Goal: Task Accomplishment & Management: Complete application form

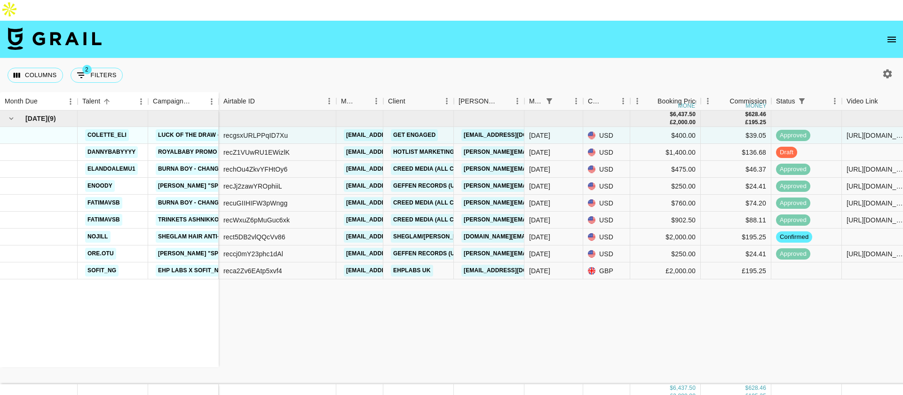
click at [886, 34] on icon "open drawer" at bounding box center [891, 39] width 11 height 11
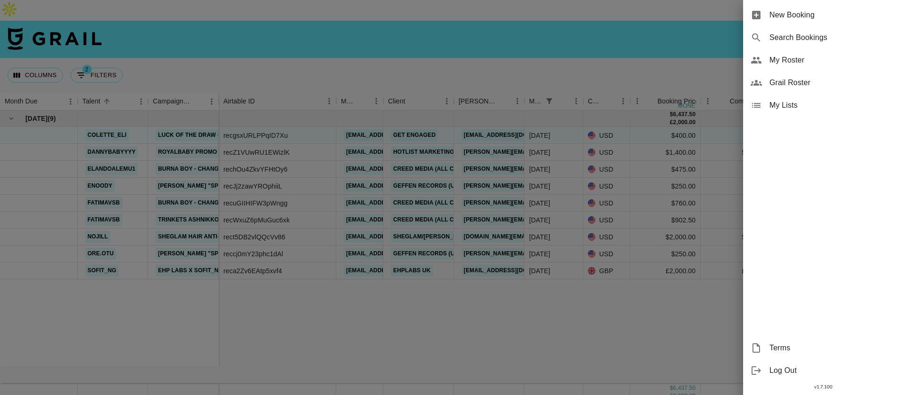
click at [792, 19] on span "New Booking" at bounding box center [832, 14] width 126 height 11
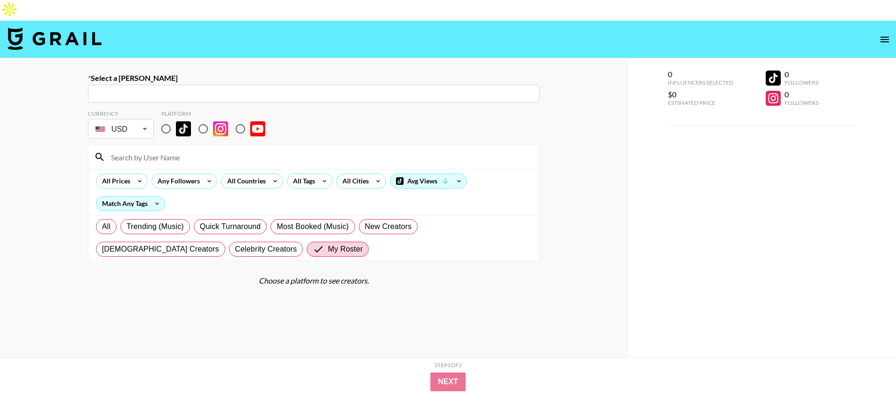
click at [196, 88] on input "text" at bounding box center [314, 93] width 440 height 11
paste input "[PERSON_NAME][EMAIL_ADDRESS][DOMAIN_NAME]"
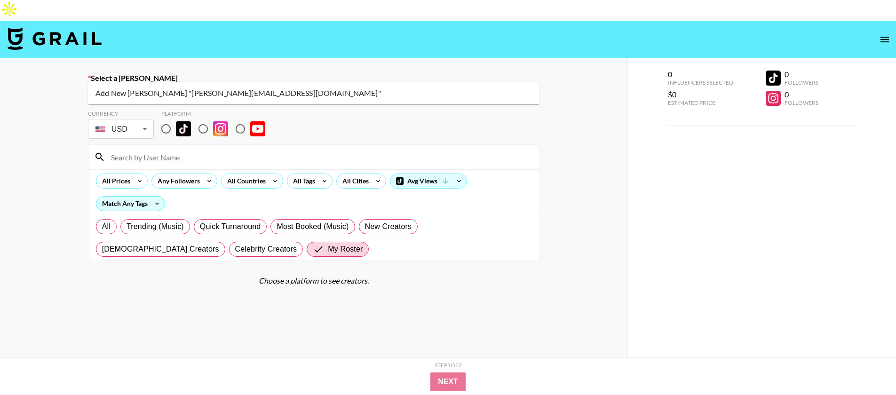
click at [286, 88] on li "Add New Booker "plunkett@yesoulfitness.com"" at bounding box center [313, 93] width 451 height 15
type input "Add New Booker "plunkett@yesoulfitness.com""
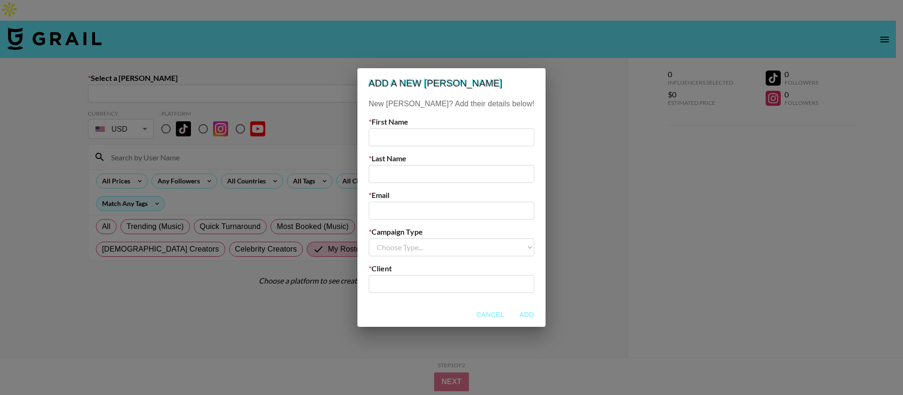
click at [425, 291] on div "​" at bounding box center [452, 284] width 166 height 18
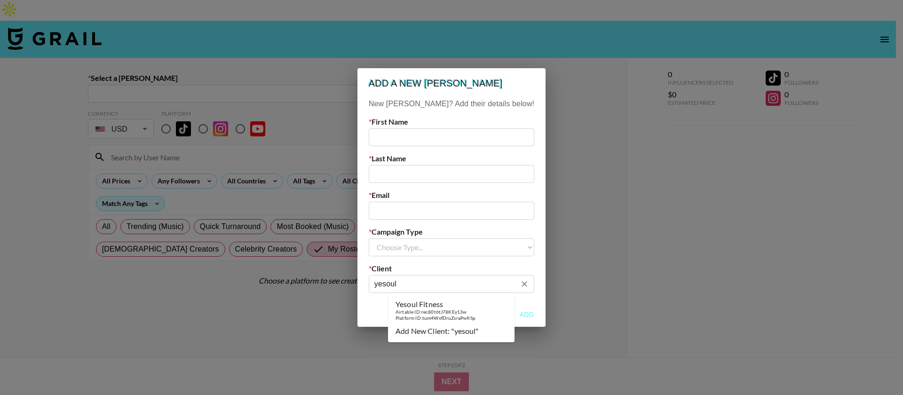
drag, startPoint x: 420, startPoint y: 309, endPoint x: 435, endPoint y: 231, distance: 79.4
click at [420, 309] on div "Airtable ID: rec80t6tJ78KEy13w" at bounding box center [436, 312] width 80 height 6
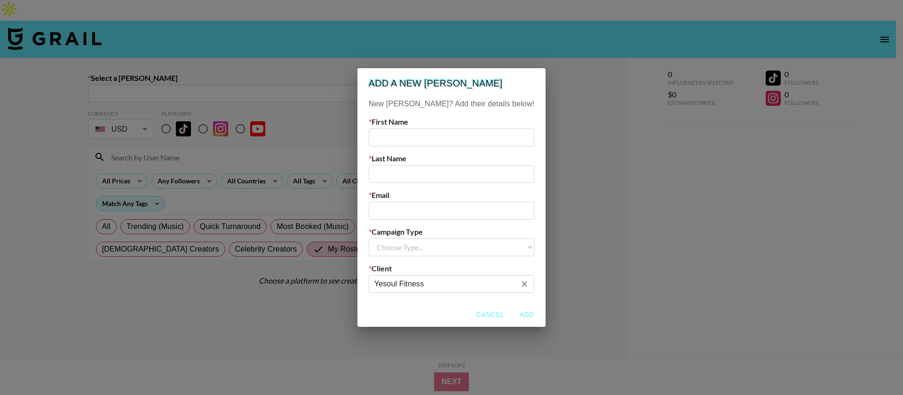
type input "Yesoul Fitness"
click at [415, 212] on input "email" at bounding box center [452, 211] width 166 height 18
paste input "[PERSON_NAME][EMAIL_ADDRESS][DOMAIN_NAME]"
type input "[PERSON_NAME][EMAIL_ADDRESS][DOMAIN_NAME]"
click at [426, 244] on select "Choose Type... Song Promos Brand Promos" at bounding box center [452, 247] width 166 height 18
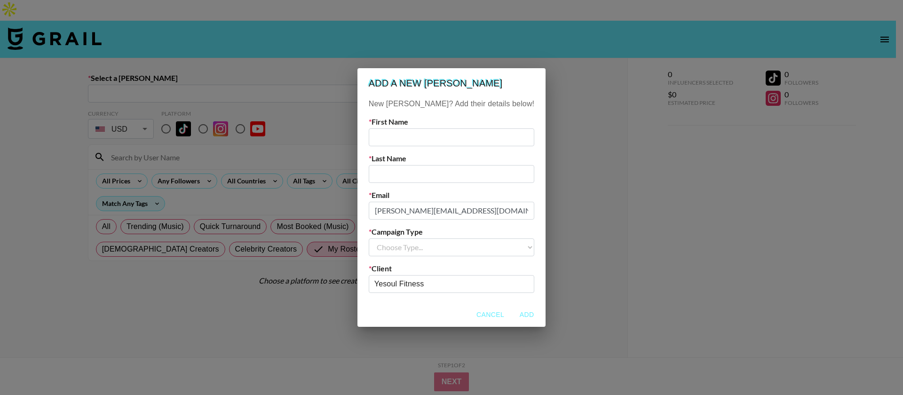
select select "Brand"
click at [388, 238] on select "Choose Type... Song Promos Brand Promos" at bounding box center [452, 247] width 166 height 18
click at [421, 139] on input "text" at bounding box center [452, 137] width 166 height 18
type input "Kate"
click at [426, 172] on input "text" at bounding box center [452, 174] width 166 height 18
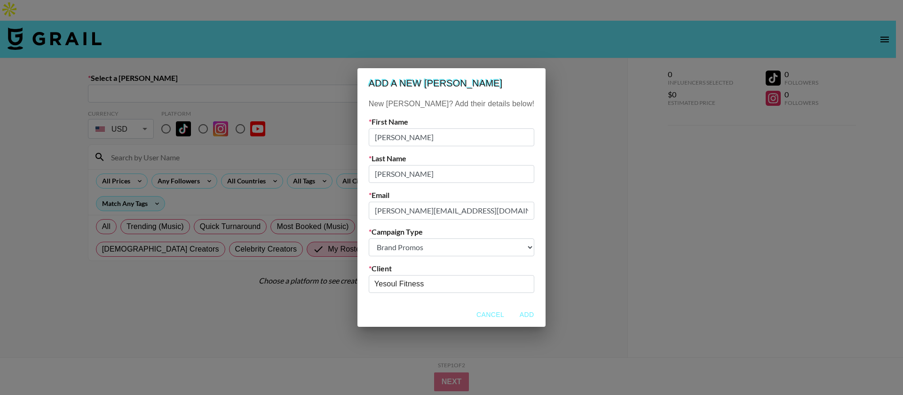
type input "Chen"
click at [512, 317] on button "Add" at bounding box center [527, 314] width 30 height 17
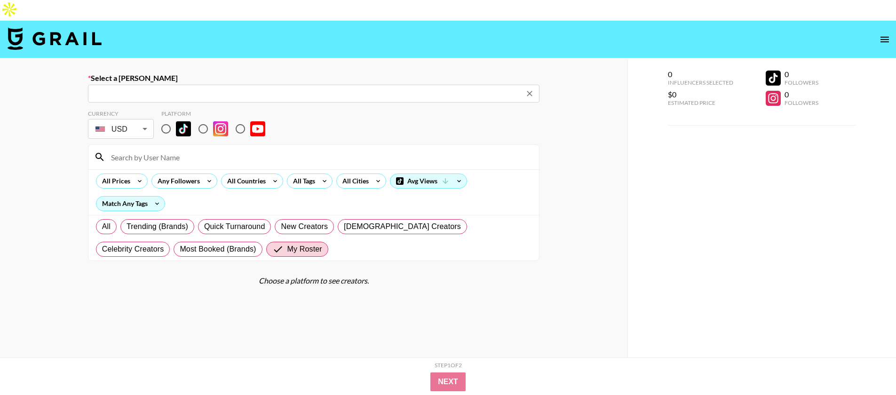
type input "plunkett@yesoulfitness.com: Kate Chen -- Yesoul Fitness -- mnB0KThRMqgouDSkpDo1…"
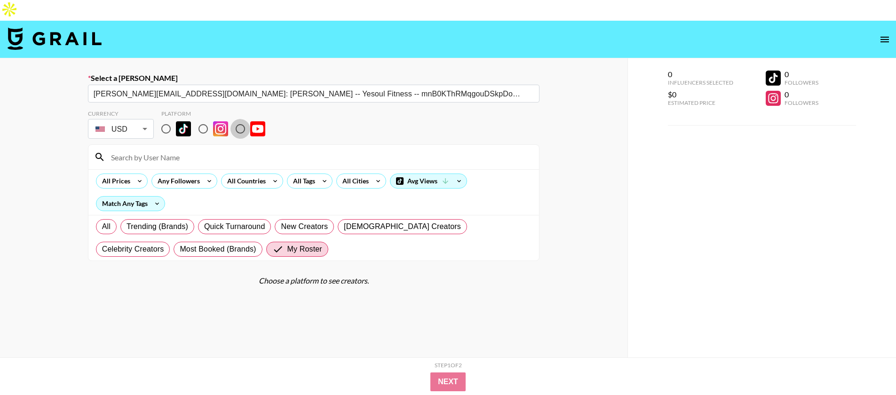
click at [238, 119] on input "radio" at bounding box center [240, 129] width 20 height 20
radio input "true"
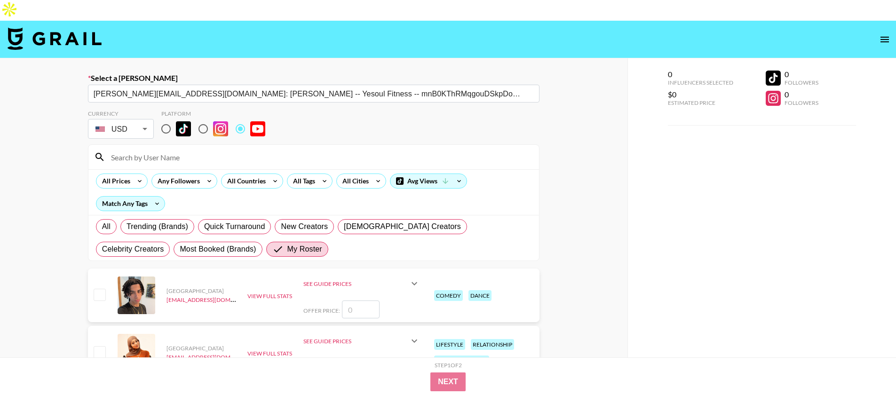
click at [166, 150] on input at bounding box center [319, 157] width 428 height 15
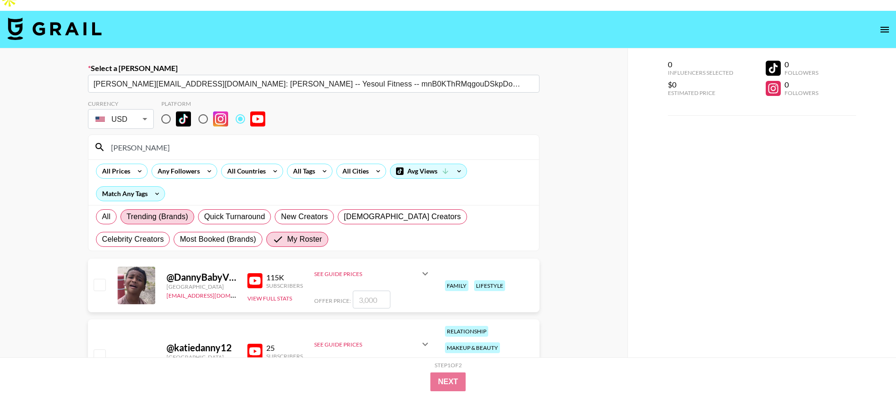
scroll to position [12, 0]
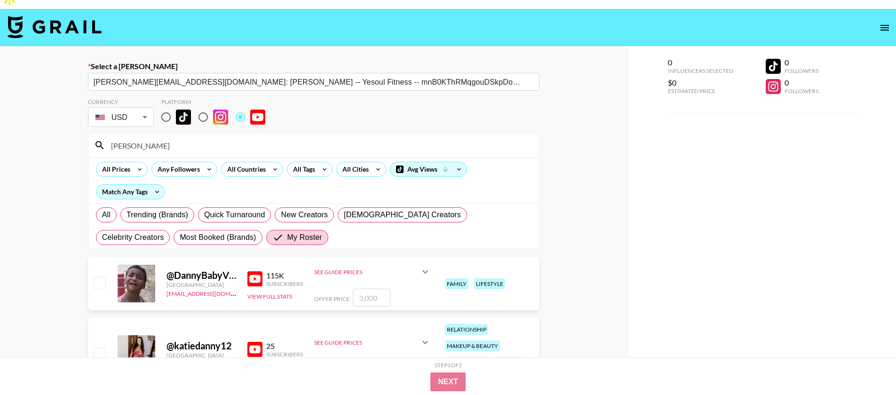
type input "danny"
drag, startPoint x: 102, startPoint y: 260, endPoint x: 134, endPoint y: 261, distance: 32.0
click at [102, 277] on input "checkbox" at bounding box center [99, 282] width 11 height 11
checkbox input "true"
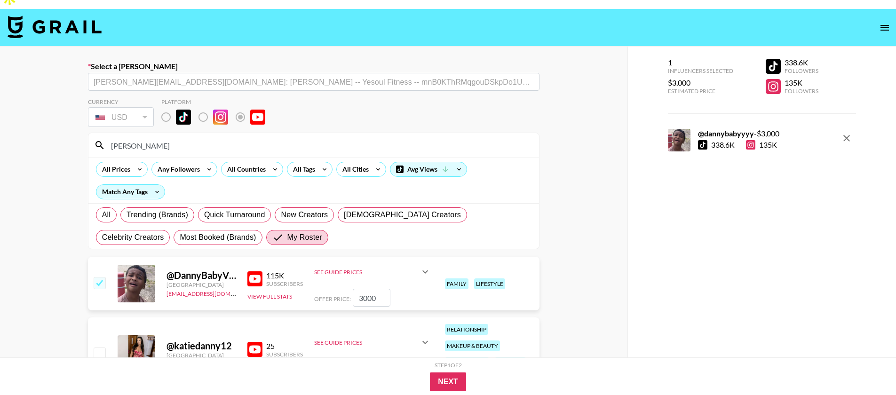
click at [373, 289] on input "3000" at bounding box center [372, 298] width 38 height 18
click at [365, 289] on input "3000" at bounding box center [372, 298] width 38 height 18
type input "200"
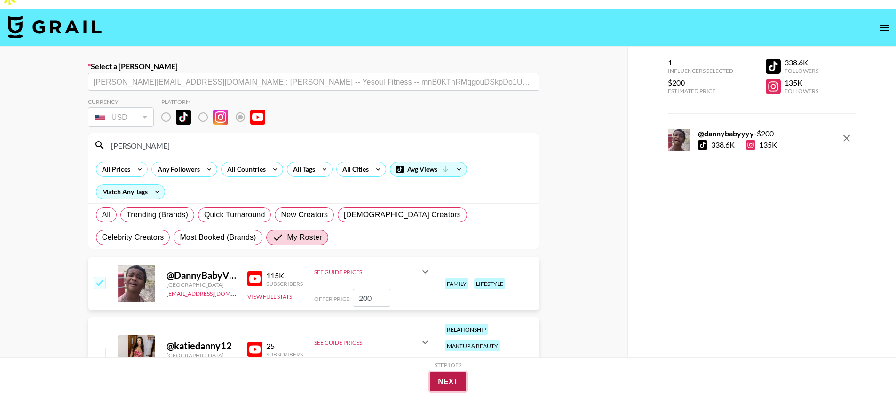
click at [442, 380] on button "Next" at bounding box center [448, 381] width 36 height 19
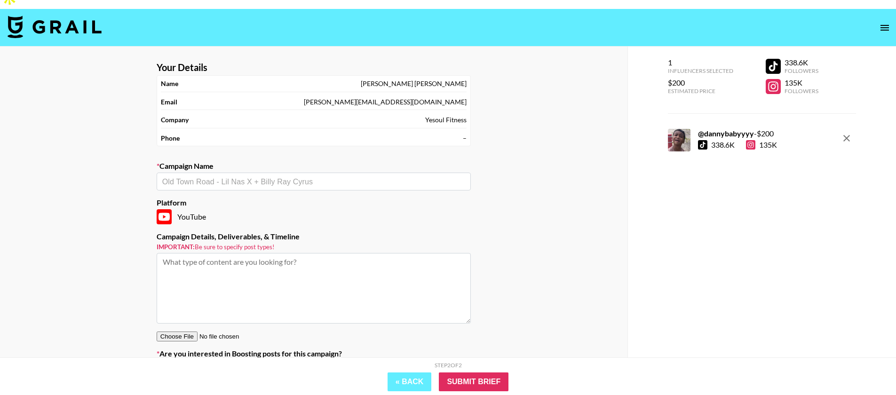
click at [223, 173] on div "​" at bounding box center [314, 182] width 314 height 18
type input "I"
click at [255, 176] on input "text" at bounding box center [313, 181] width 303 height 11
paste input "YESOUL G1M PLUS Bike:"
click at [297, 177] on li "Add New Campaign: "YESOUL G1M PLUS Bike 1x60 second integration video"" at bounding box center [314, 181] width 314 height 15
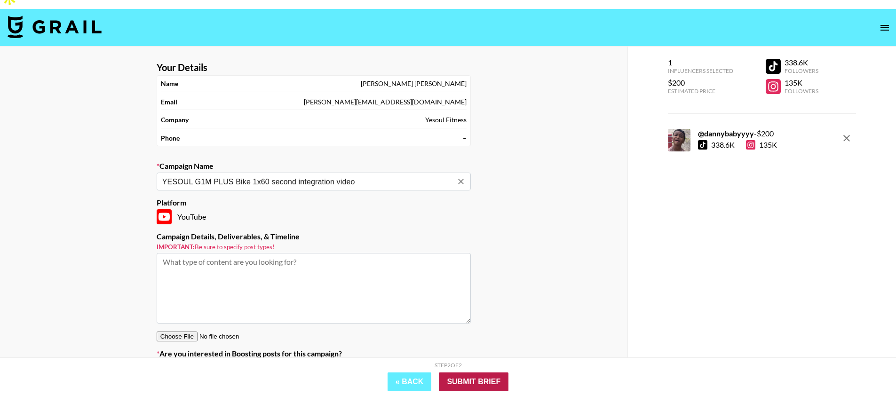
type input "YESOUL G1M PLUS Bike 1x60 second integration video"
click at [461, 377] on input "Submit Brief" at bounding box center [474, 381] width 70 height 19
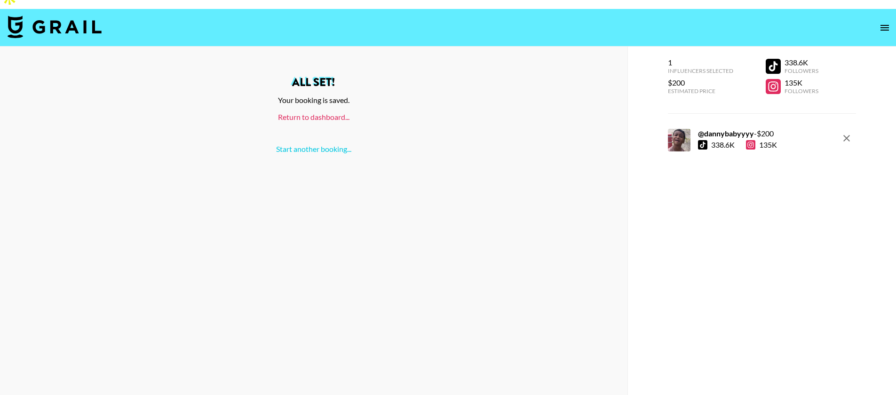
click at [327, 112] on link "Return to dashboard..." at bounding box center [313, 116] width 71 height 9
